Goal: Task Accomplishment & Management: Manage account settings

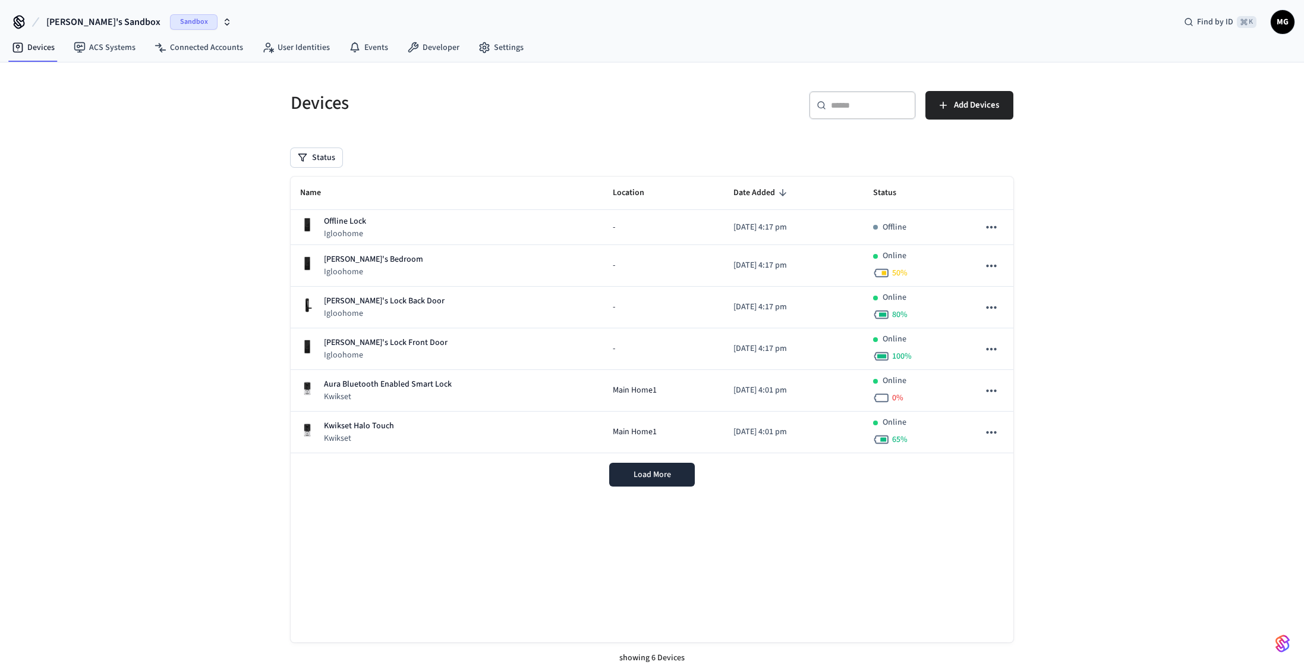
click at [170, 18] on span "Sandbox" at bounding box center [194, 21] width 48 height 15
click at [89, 101] on div "Production Production" at bounding box center [96, 99] width 163 height 15
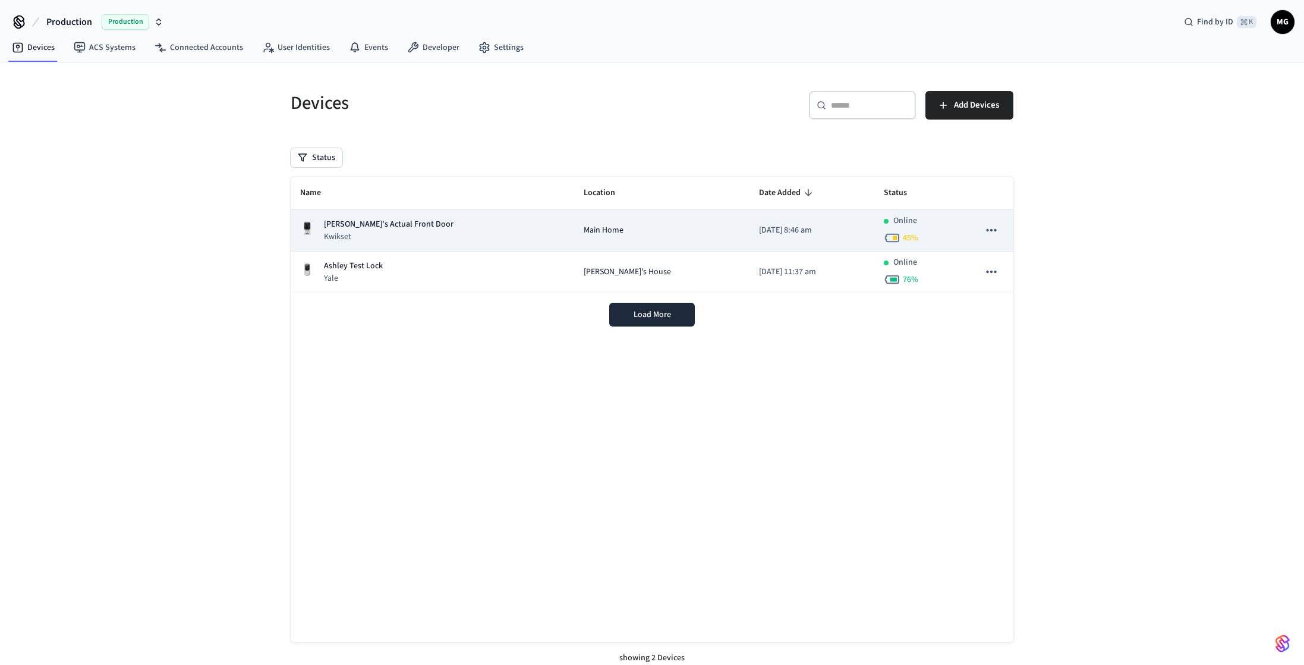
click at [377, 232] on p "Kwikset" at bounding box center [389, 237] width 130 height 12
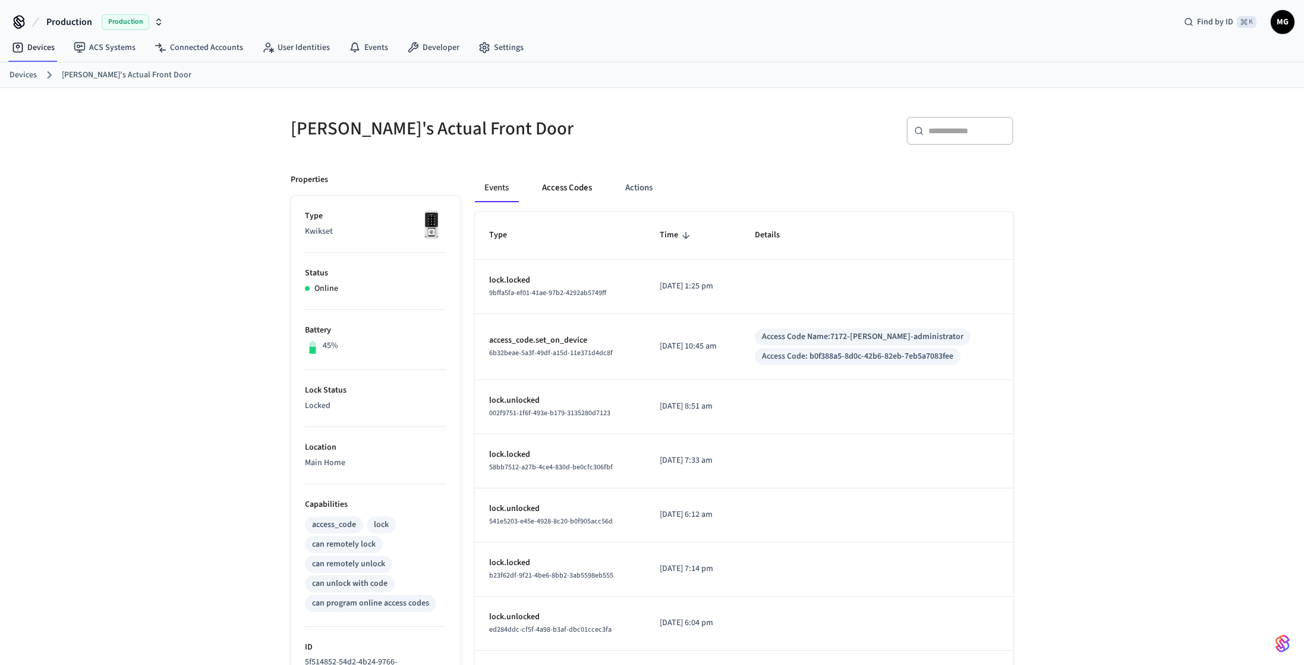
click at [562, 188] on button "Access Codes" at bounding box center [567, 188] width 69 height 29
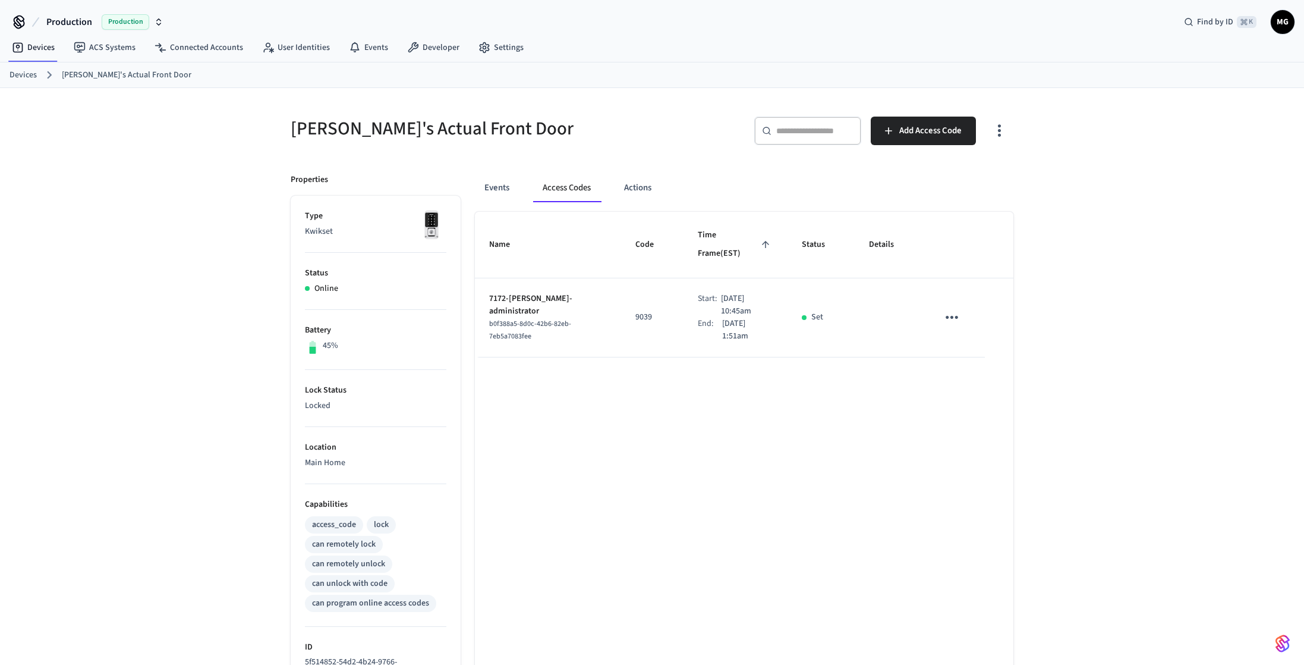
click at [1141, 349] on div "[PERSON_NAME]'s Actual Front Door ​ ​ Add Access Code Properties Type Kwikset S…" at bounding box center [652, 478] width 1304 height 781
